Goal: Transaction & Acquisition: Download file/media

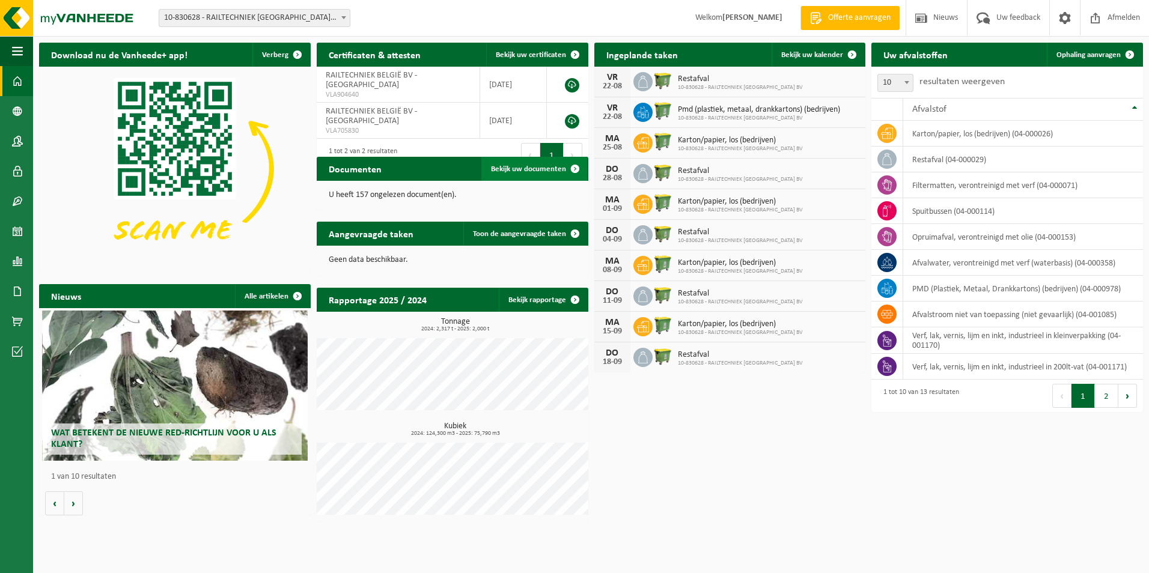
click at [541, 169] on span "Bekijk uw documenten" at bounding box center [528, 169] width 75 height 8
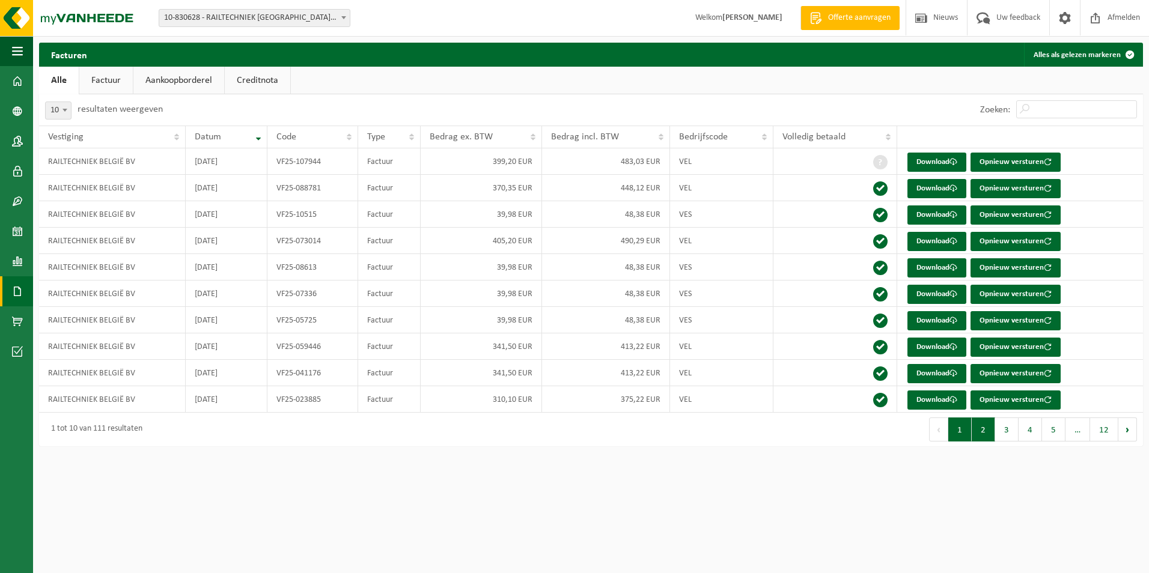
click at [988, 431] on button "2" at bounding box center [983, 430] width 23 height 24
click at [933, 212] on link "Download" at bounding box center [936, 215] width 59 height 19
click at [1007, 434] on button "3" at bounding box center [1006, 430] width 23 height 24
click at [932, 270] on link "Download" at bounding box center [936, 267] width 59 height 19
